Goal: Task Accomplishment & Management: Use online tool/utility

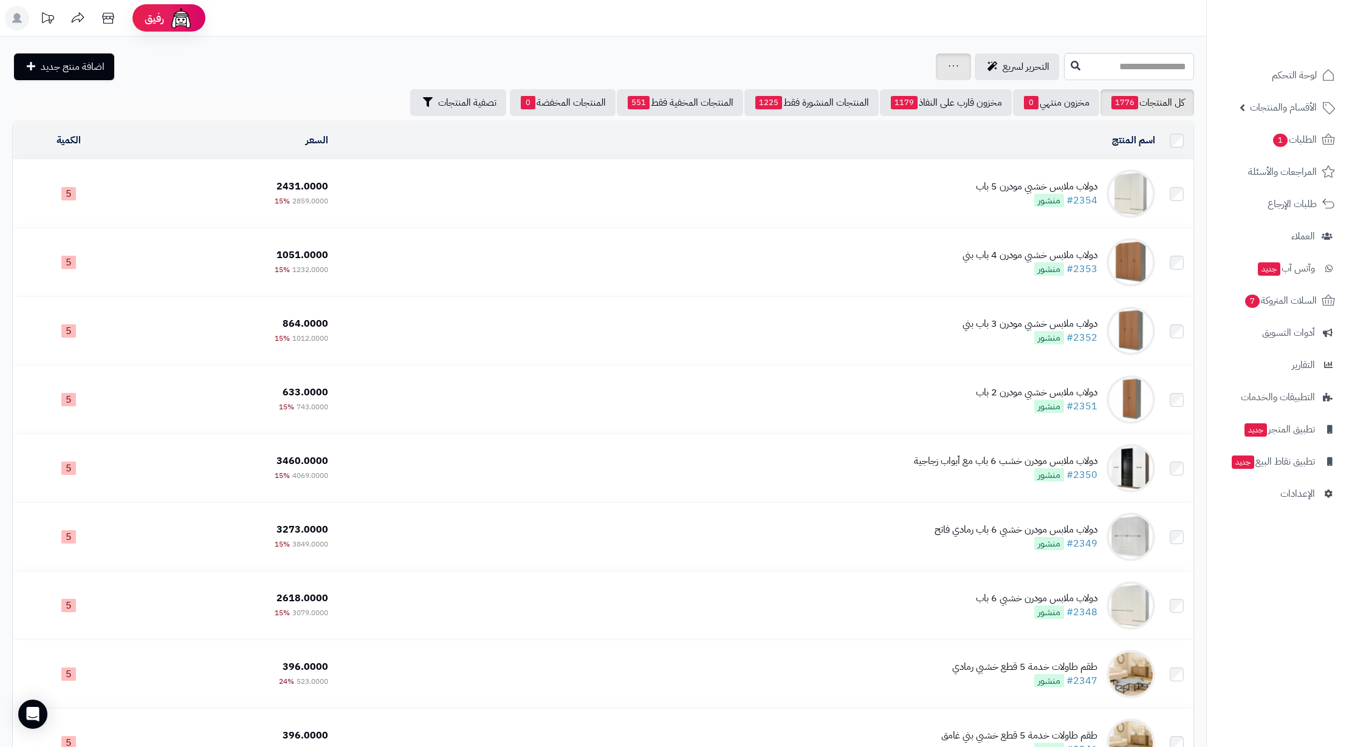
click at [936, 68] on div "جرد مخزون المنتجات جرد مخزون الخيارات فقط تعديل أسعار المنتجات الملصقات تصدير ا…" at bounding box center [953, 66] width 35 height 27
click at [936, 64] on div "جرد مخزون المنتجات جرد مخزون الخيارات فقط تعديل أسعار المنتجات الملصقات تصدير ا…" at bounding box center [953, 66] width 35 height 27
click at [948, 62] on icon at bounding box center [953, 66] width 10 height 8
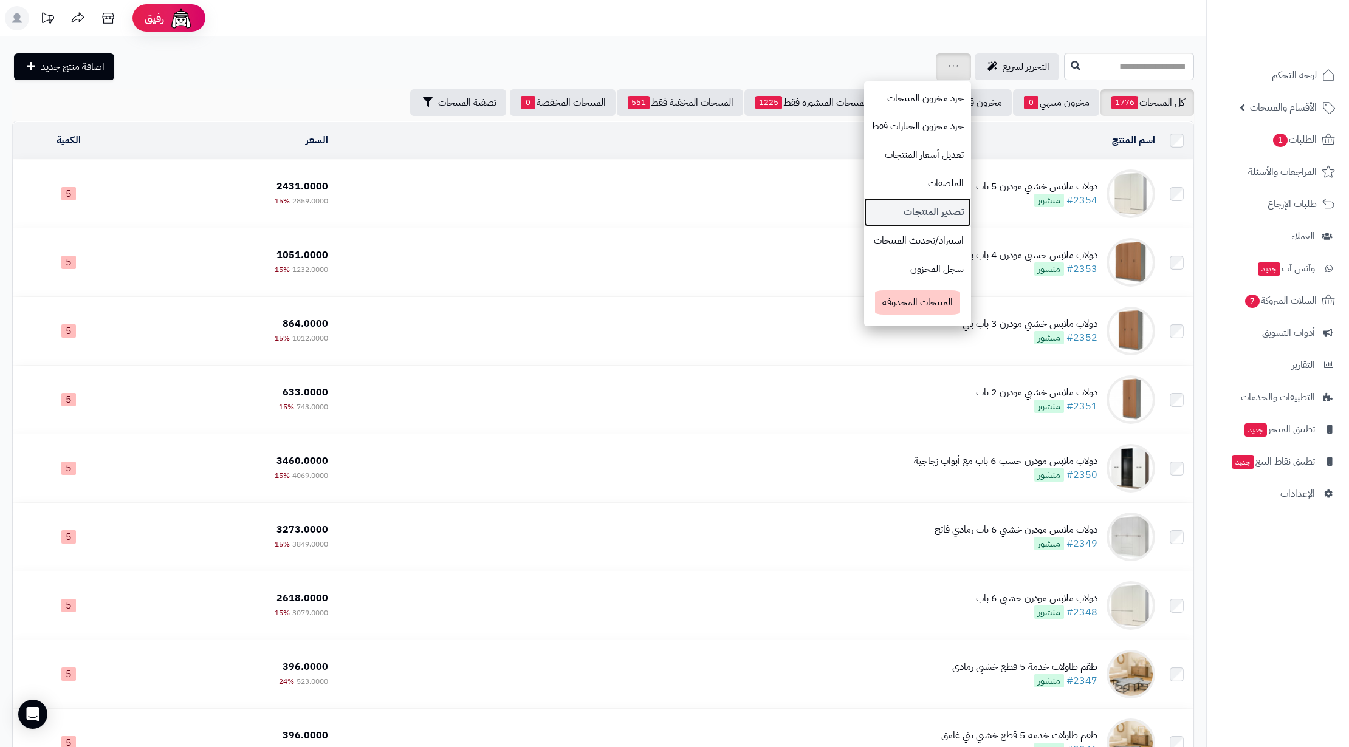
click at [872, 209] on link "تصدير المنتجات" at bounding box center [917, 212] width 107 height 29
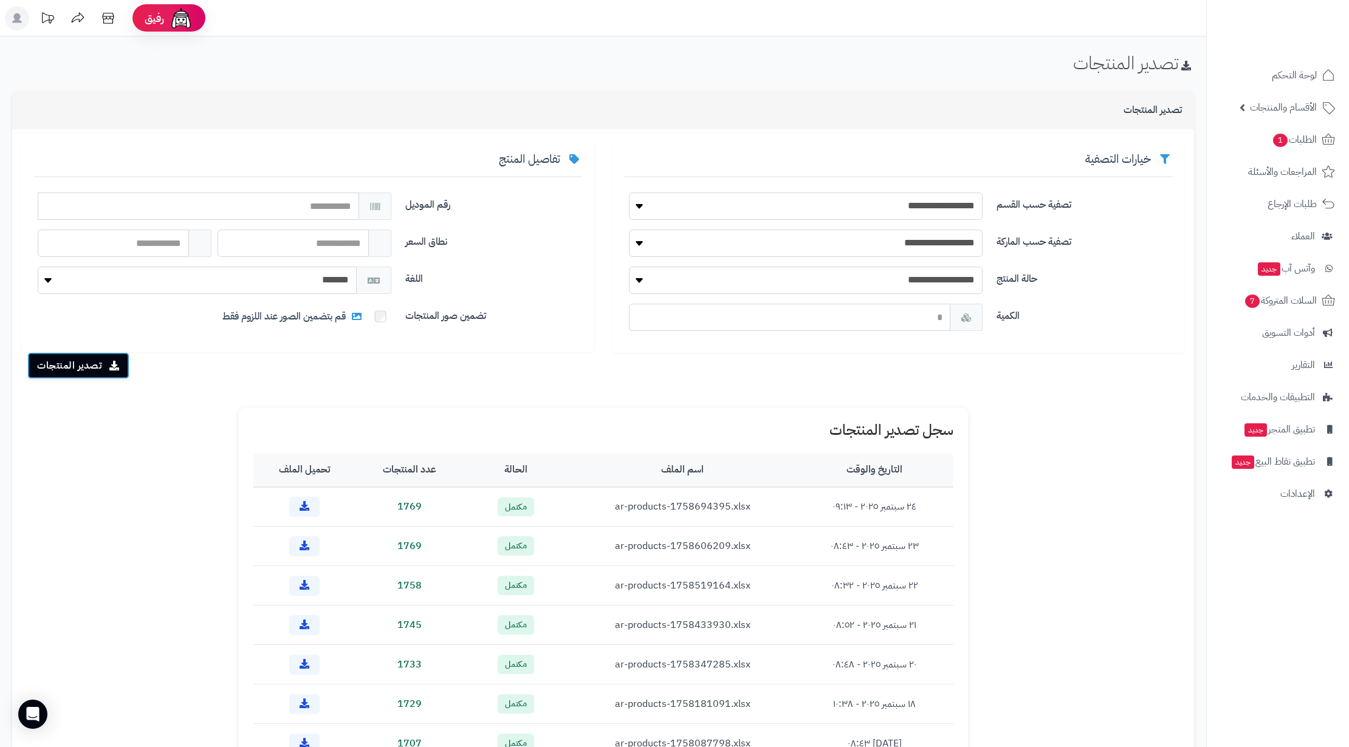
click at [86, 360] on button "تصدير المنتجات" at bounding box center [78, 365] width 102 height 27
